Goal: Navigation & Orientation: Understand site structure

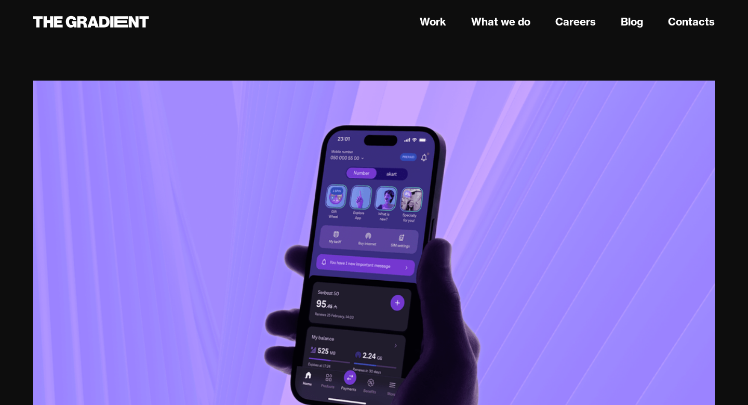
scroll to position [3195, 0]
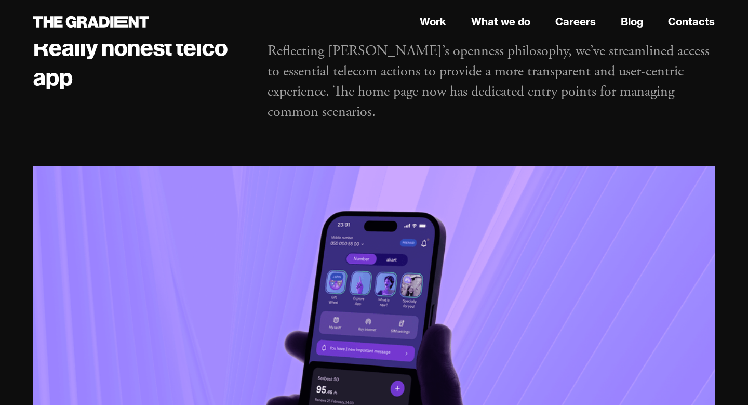
click at [435, 33] on header "Work What we do Careers Blog Contacts" at bounding box center [374, 22] width 748 height 44
click at [436, 20] on link "Work" at bounding box center [433, 22] width 27 height 16
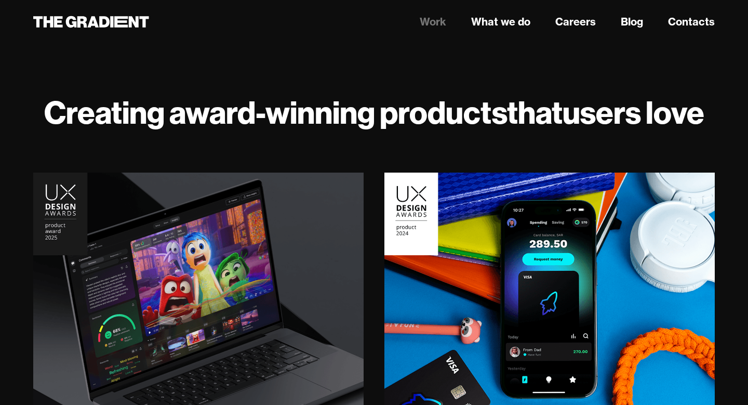
click at [486, 31] on nav "Work What we do Careers Blog Contacts" at bounding box center [491, 21] width 447 height 19
click at [488, 25] on link "What we do" at bounding box center [500, 22] width 59 height 16
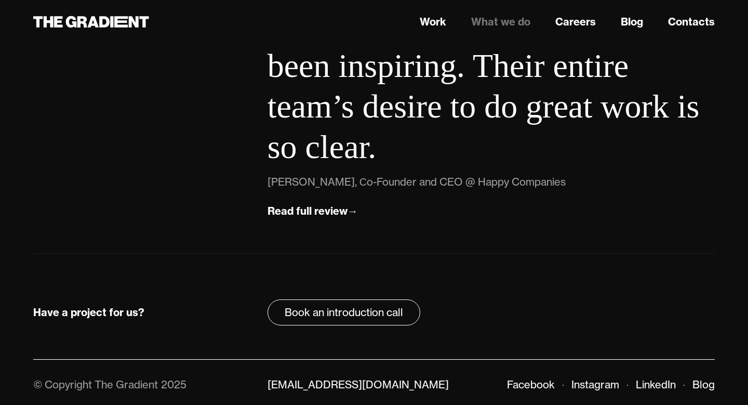
scroll to position [3827, 0]
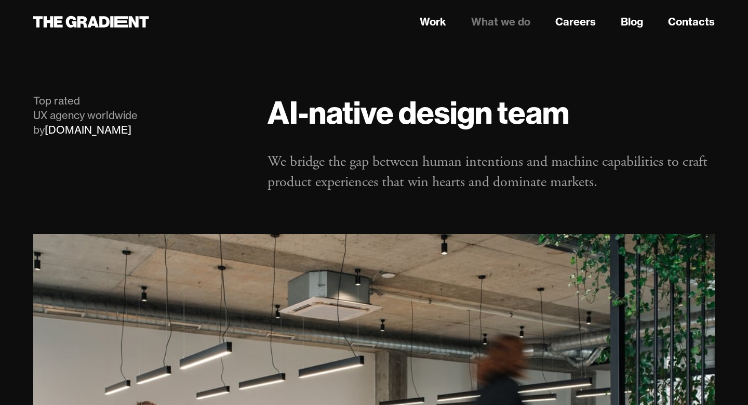
scroll to position [3827, 0]
